Goal: Task Accomplishment & Management: Use online tool/utility

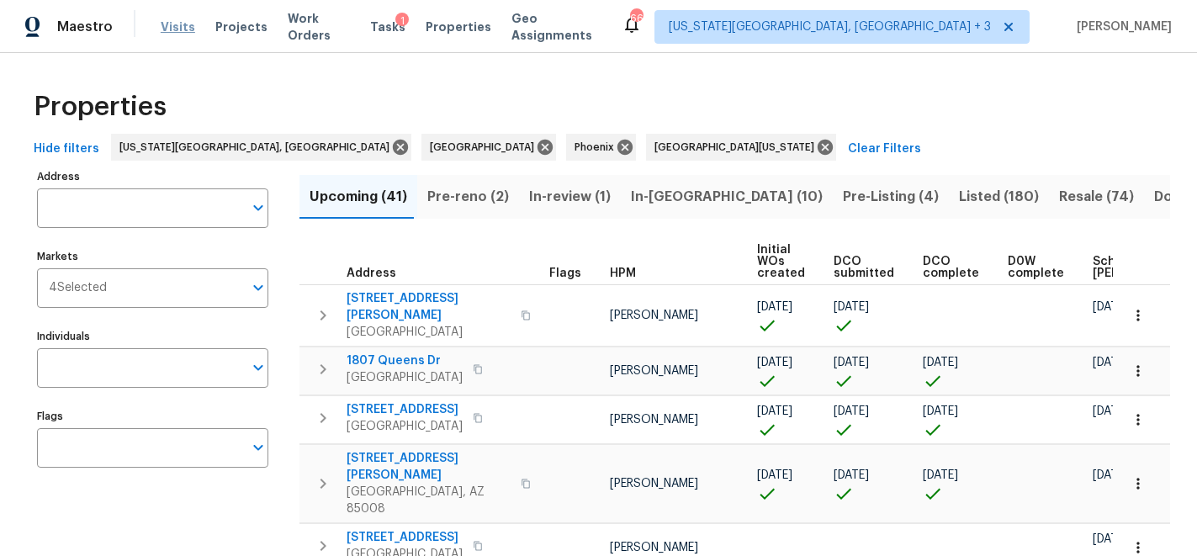
click at [182, 30] on span "Visits" at bounding box center [178, 27] width 34 height 17
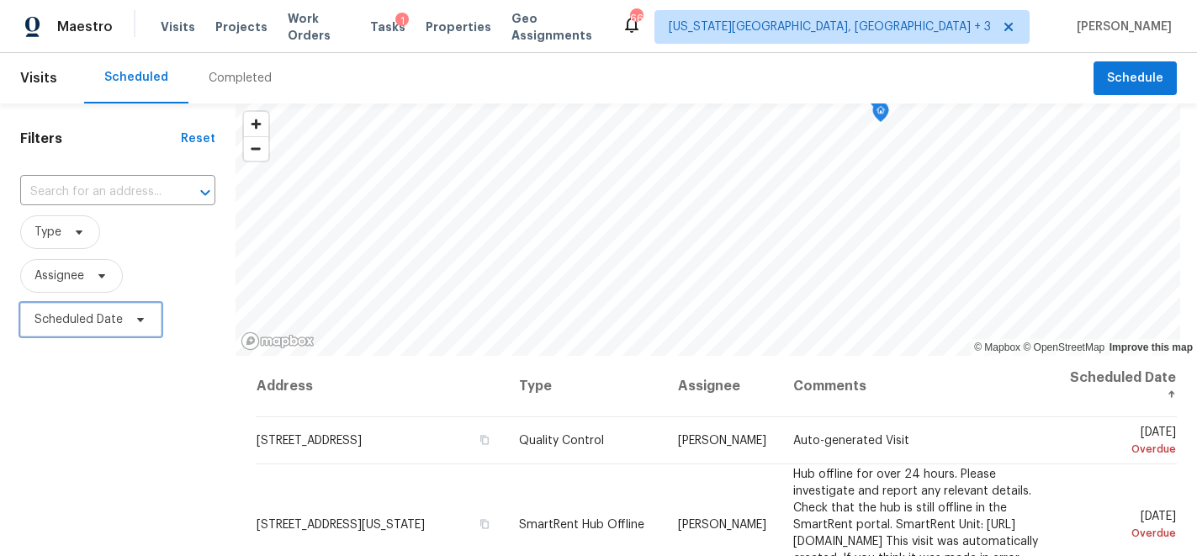
click at [88, 323] on span "Scheduled Date" at bounding box center [78, 319] width 88 height 17
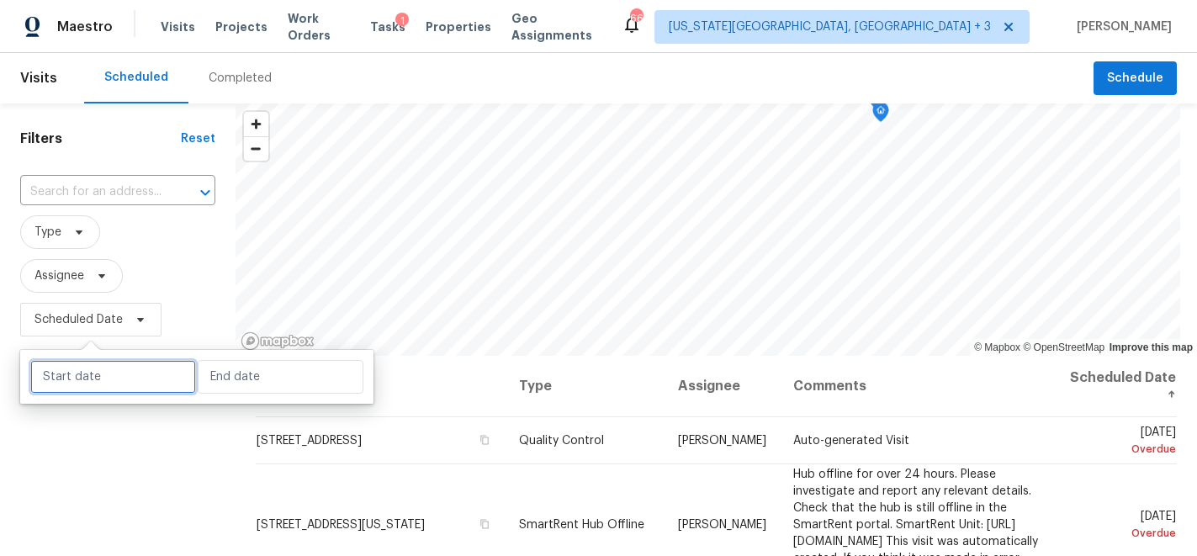
select select "9"
select select "2025"
select select "10"
select select "2025"
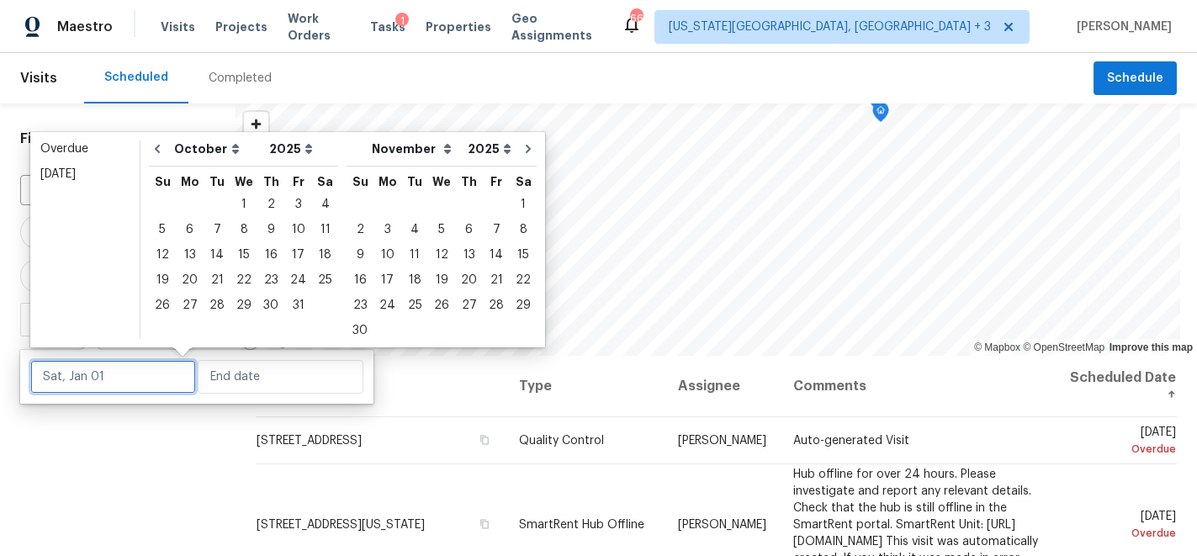
click at [123, 374] on input "text" at bounding box center [113, 377] width 166 height 34
click at [318, 204] on div "4" at bounding box center [325, 205] width 26 height 24
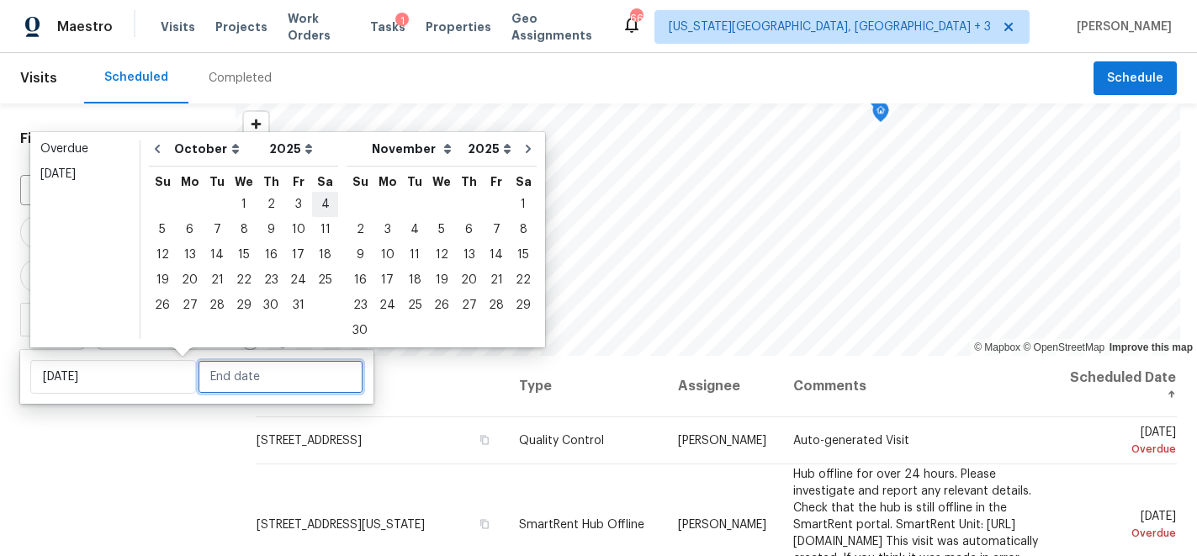
type input "[DATE]"
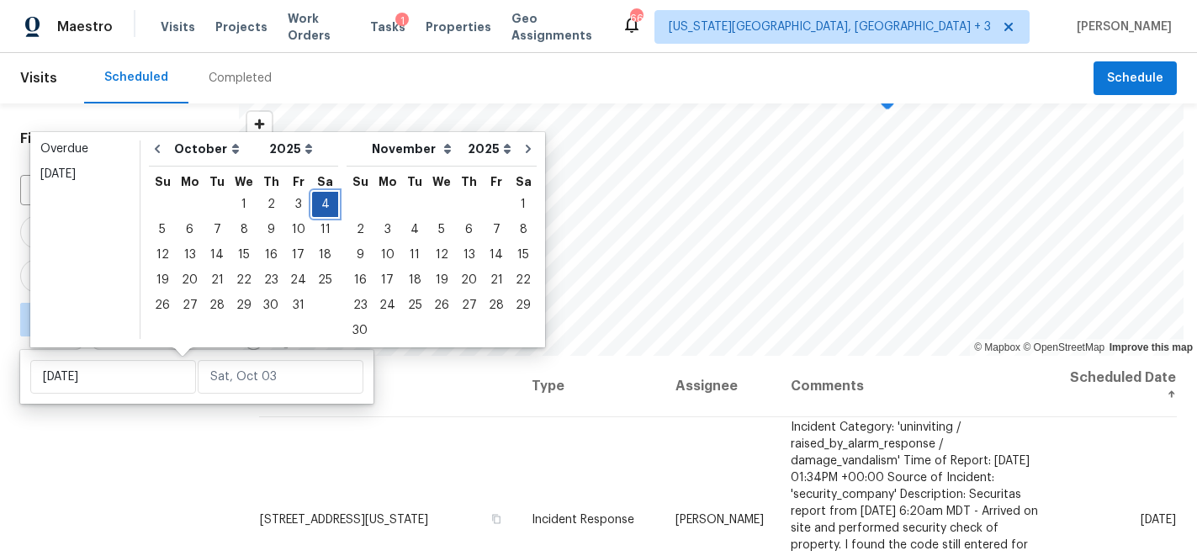
click at [318, 203] on div "4" at bounding box center [325, 205] width 26 height 24
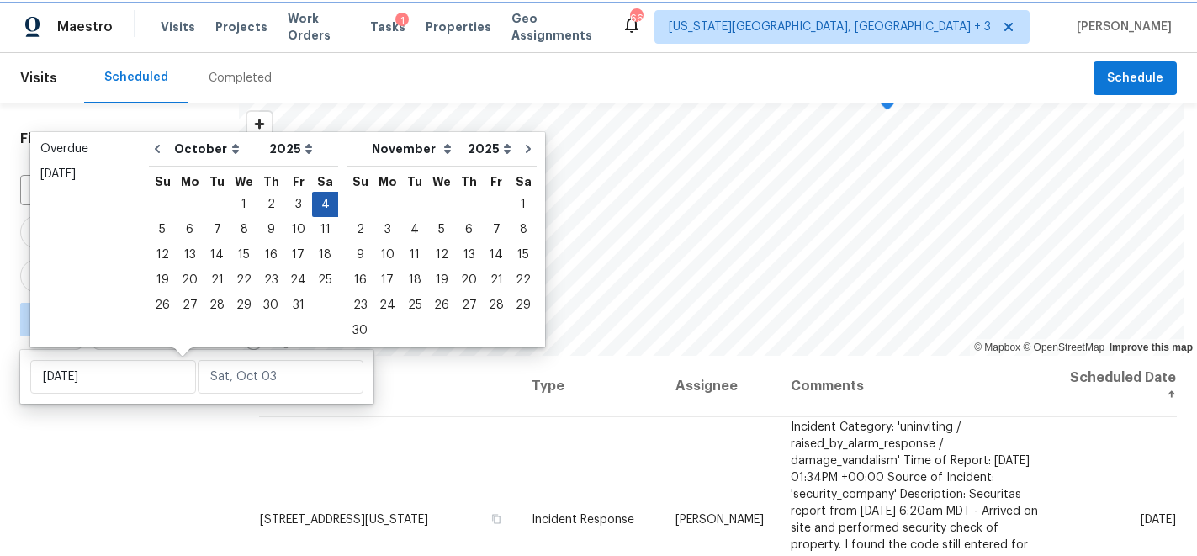
type input "[DATE]"
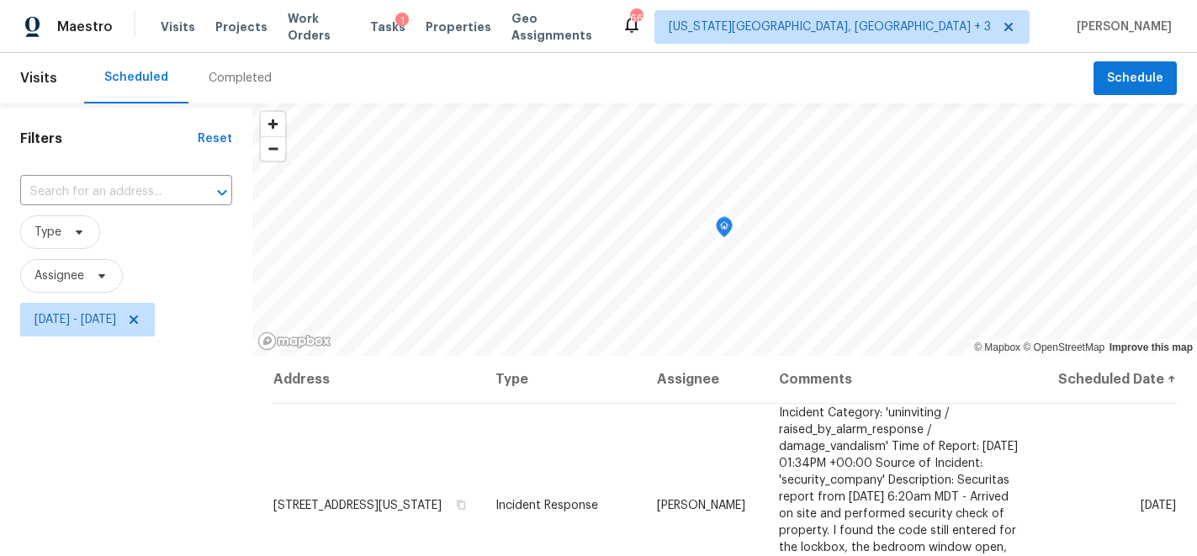
click at [138, 474] on div "Filters Reset ​ Type Assignee [DATE] - [DATE]" at bounding box center [126, 452] width 252 height 698
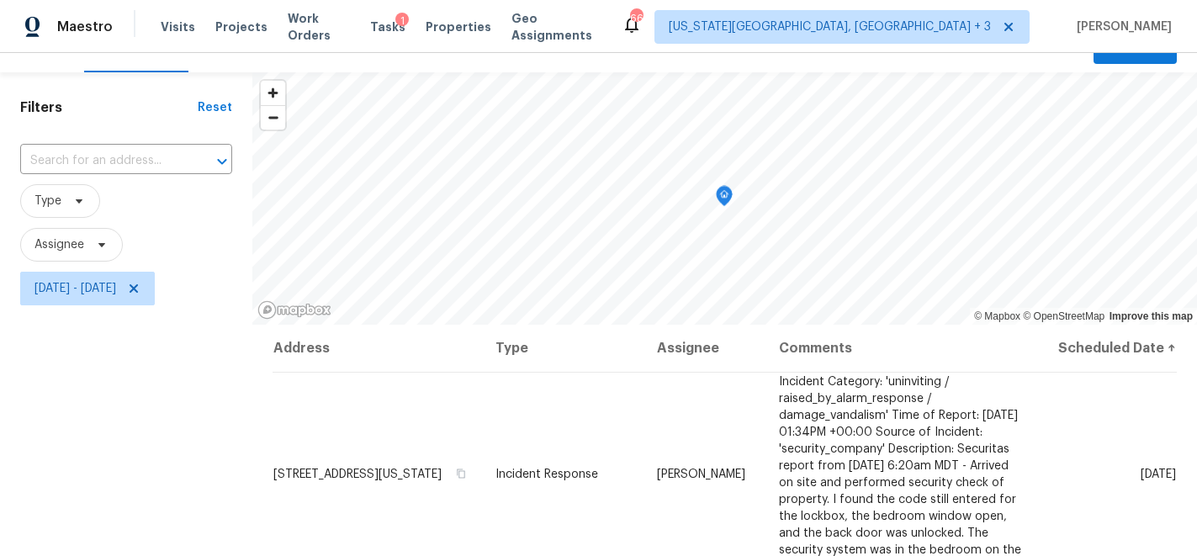
scroll to position [24, 0]
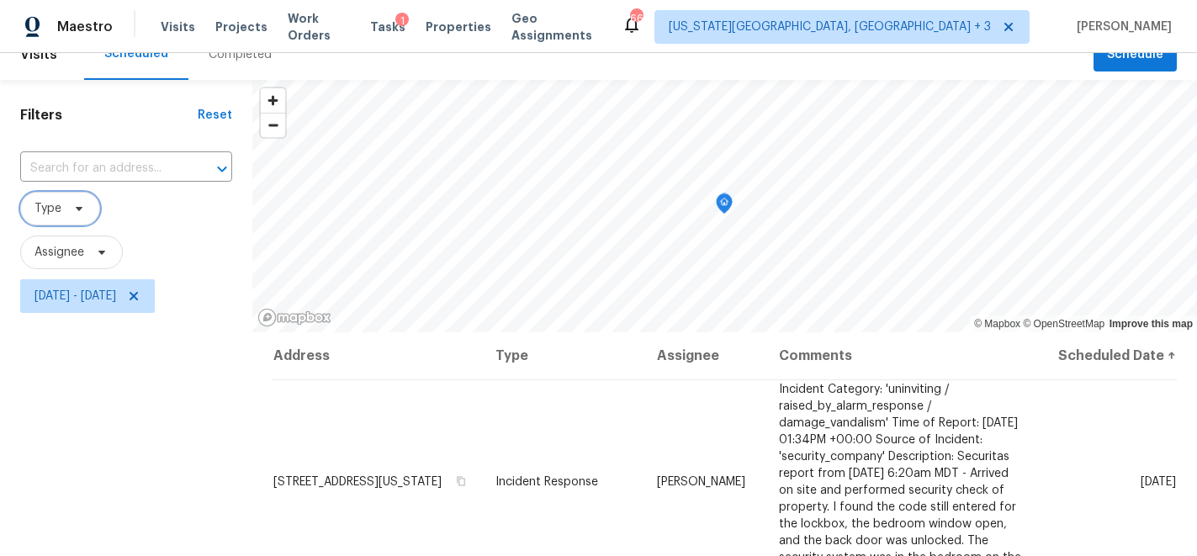
click at [83, 212] on icon at bounding box center [78, 208] width 13 height 13
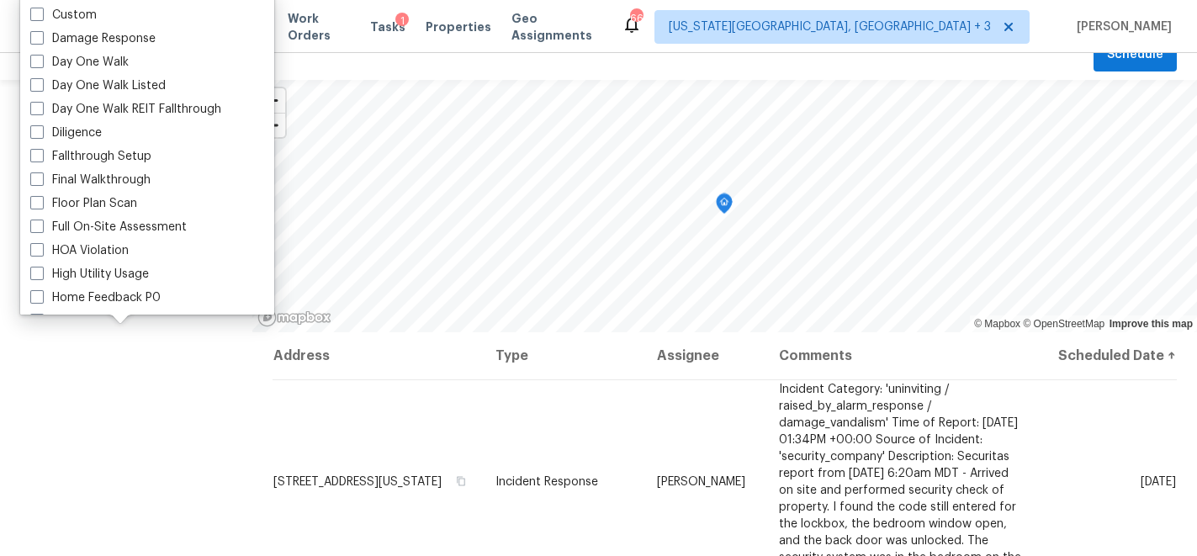
scroll to position [252, 0]
click at [83, 130] on label "Diligence" at bounding box center [66, 132] width 72 height 17
click at [41, 130] on input "Diligence" at bounding box center [35, 129] width 11 height 11
checkbox input "true"
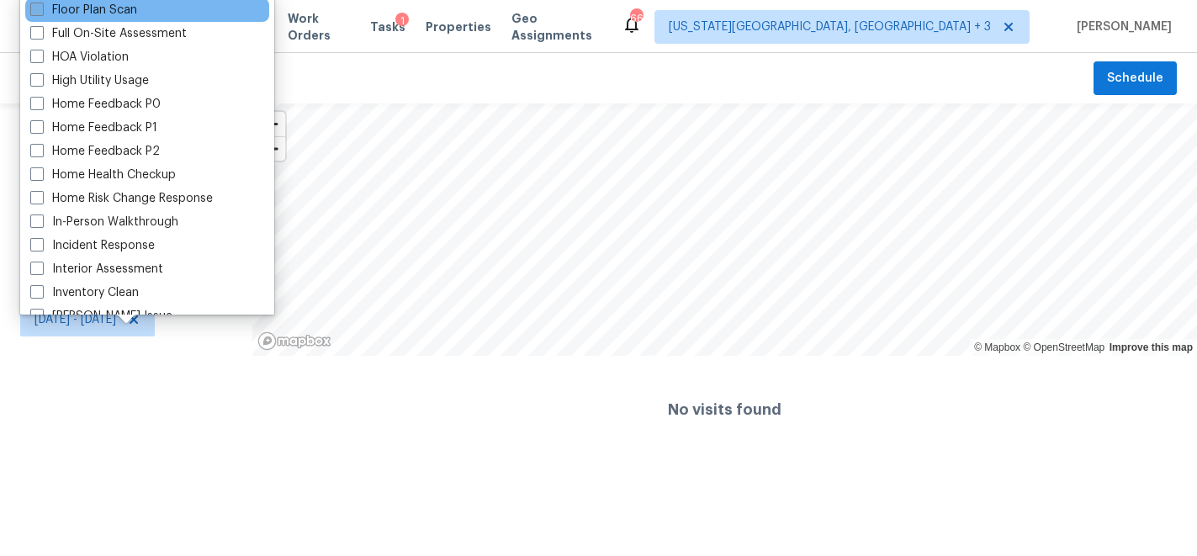
scroll to position [475, 0]
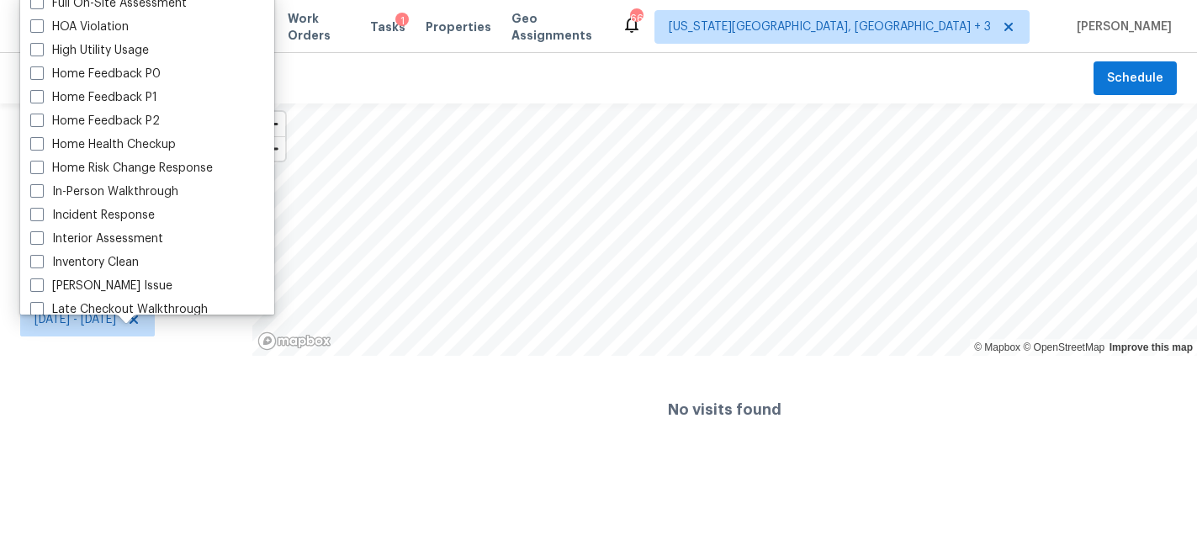
click at [85, 196] on label "In-Person Walkthrough" at bounding box center [104, 191] width 148 height 17
click at [41, 194] on input "In-Person Walkthrough" at bounding box center [35, 188] width 11 height 11
checkbox input "true"
click at [77, 400] on div "Filters Reset ​ Diligence + 1 Assignee [DATE] - [DATE]" at bounding box center [126, 283] width 252 height 360
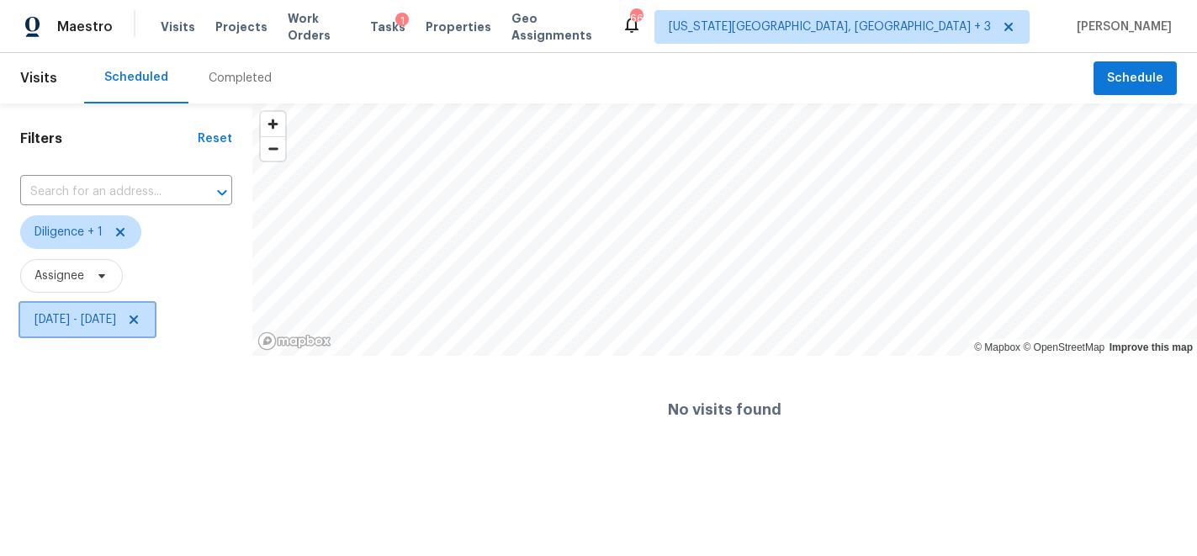
click at [141, 324] on icon at bounding box center [133, 319] width 13 height 13
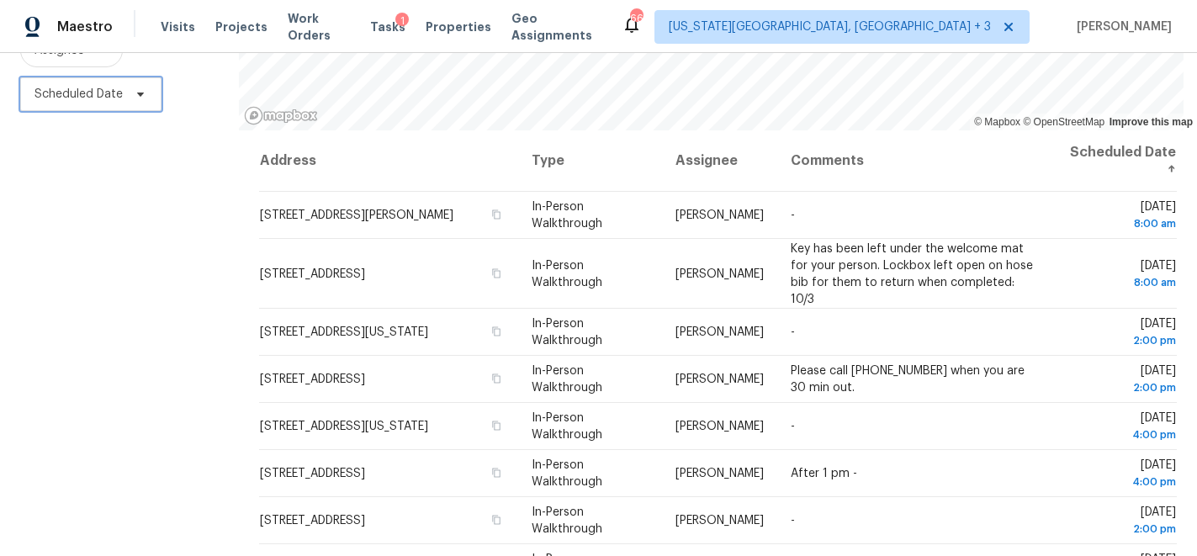
scroll to position [245, 0]
